Goal: Task Accomplishment & Management: Manage account settings

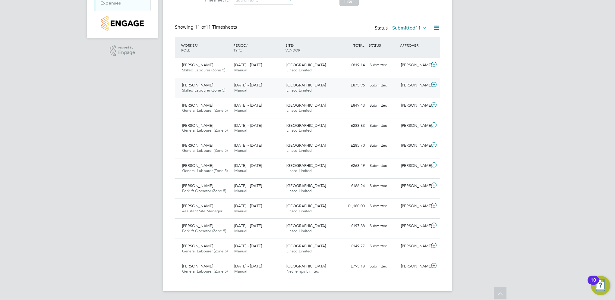
click at [237, 89] on span "Manual" at bounding box center [240, 90] width 13 height 5
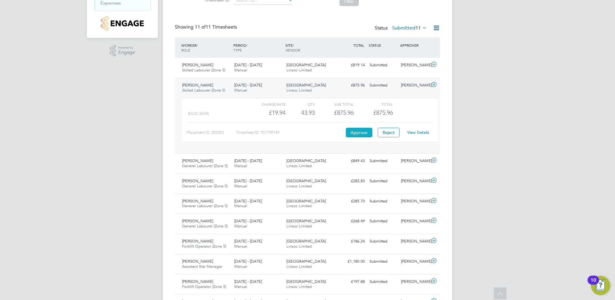
click at [355, 130] on button "Approve" at bounding box center [359, 133] width 27 height 10
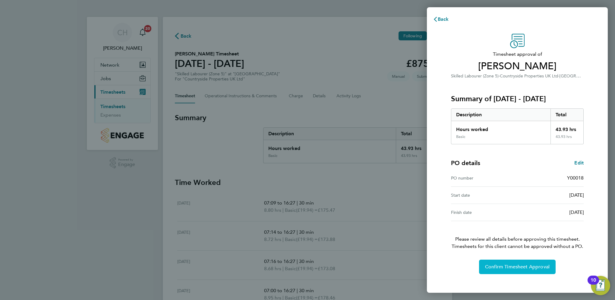
click at [504, 268] on span "Confirm Timesheet Approval" at bounding box center [517, 267] width 65 height 6
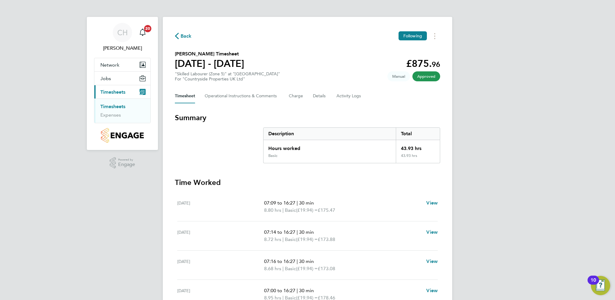
click at [184, 35] on span "Back" at bounding box center [186, 36] width 11 height 7
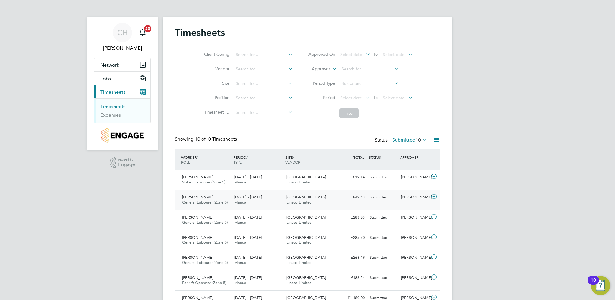
click at [274, 201] on div "4 - 10 Aug 2025 Manual" at bounding box center [258, 200] width 52 height 15
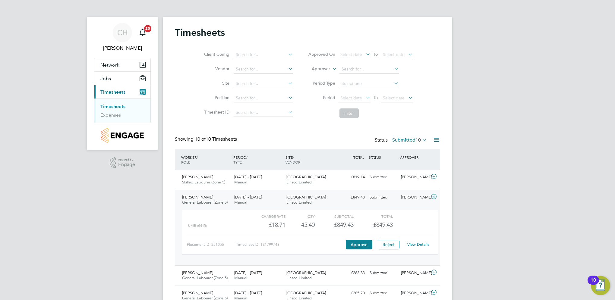
click at [366, 239] on div "Placement ID: 251055 Timesheet ID: TS1799748 Approve Reject View Details" at bounding box center [310, 242] width 246 height 15
click at [364, 244] on button "Approve" at bounding box center [359, 245] width 27 height 10
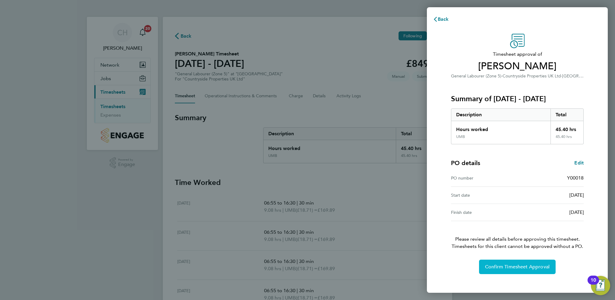
click at [517, 262] on button "Confirm Timesheet Approval" at bounding box center [517, 267] width 77 height 14
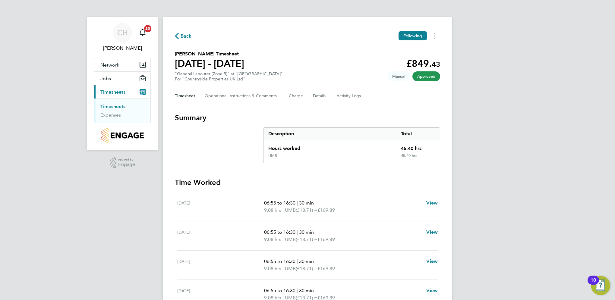
click at [182, 36] on span "Back" at bounding box center [186, 36] width 11 height 7
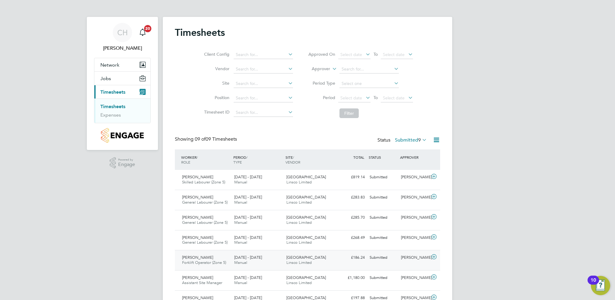
click at [281, 260] on div "4 - 10 Aug 2025 Manual" at bounding box center [258, 260] width 52 height 15
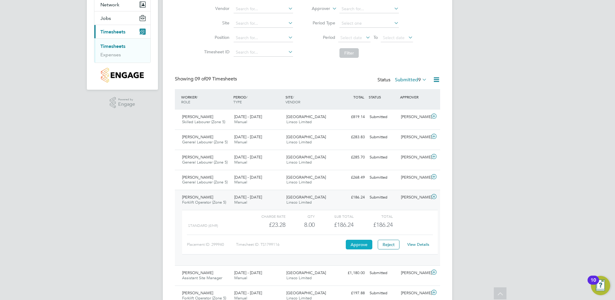
click at [349, 244] on button "Approve" at bounding box center [359, 245] width 27 height 10
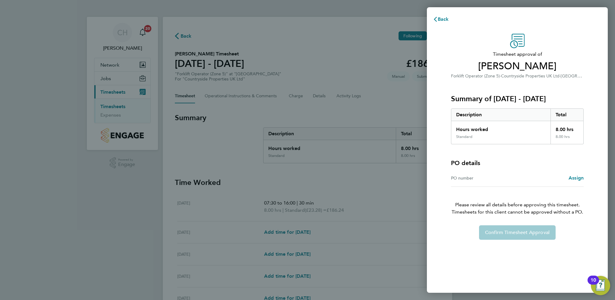
click at [511, 237] on div "Confirm Timesheet Approval" at bounding box center [517, 233] width 147 height 14
click at [448, 18] on span "Back" at bounding box center [443, 19] width 11 height 6
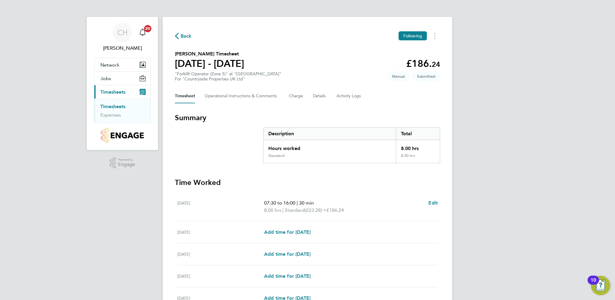
click at [181, 35] on span "Back" at bounding box center [186, 36] width 11 height 7
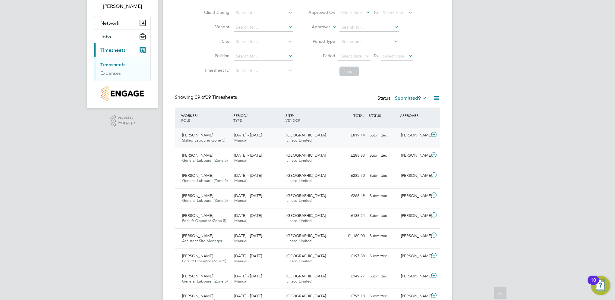
click at [261, 138] on div "4 - 10 Aug 2025 Manual" at bounding box center [258, 138] width 52 height 15
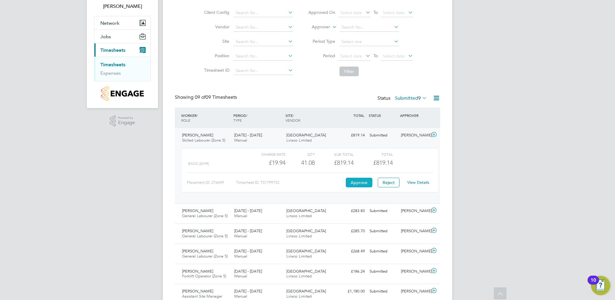
click at [363, 183] on button "Approve" at bounding box center [359, 183] width 27 height 10
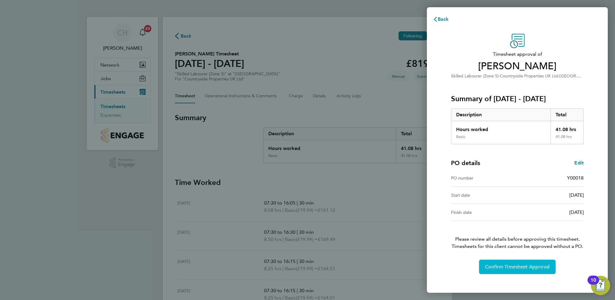
click at [517, 264] on span "Confirm Timesheet Approval" at bounding box center [517, 267] width 65 height 6
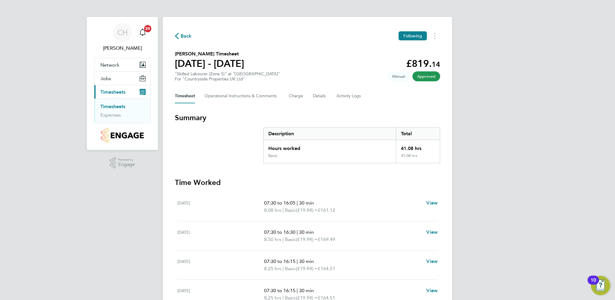
click at [186, 35] on span "Back" at bounding box center [186, 36] width 11 height 7
